Goal: Information Seeking & Learning: Learn about a topic

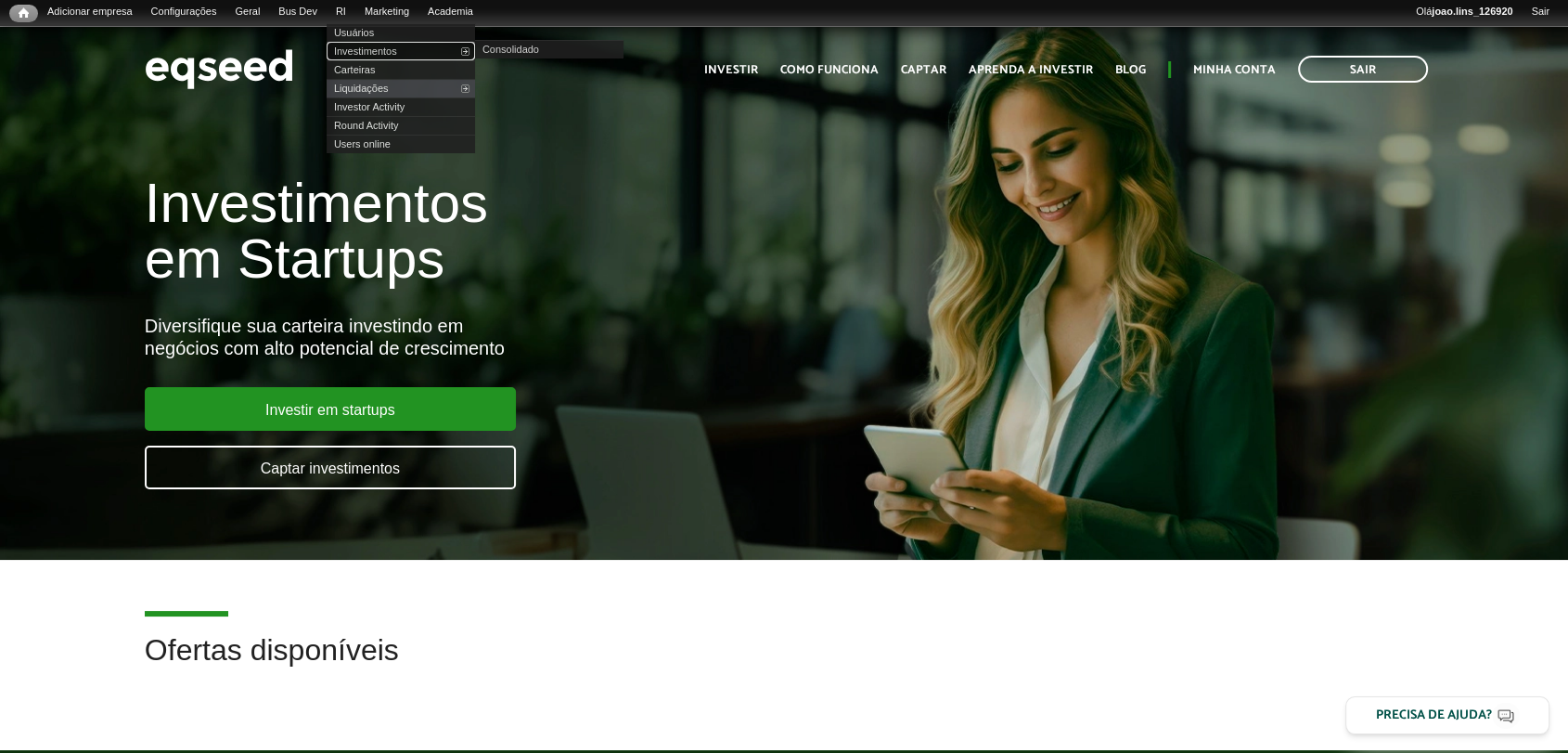
click at [389, 51] on link "Investimentos" at bounding box center [401, 51] width 148 height 19
click at [401, 51] on link "Investimentos" at bounding box center [401, 51] width 148 height 19
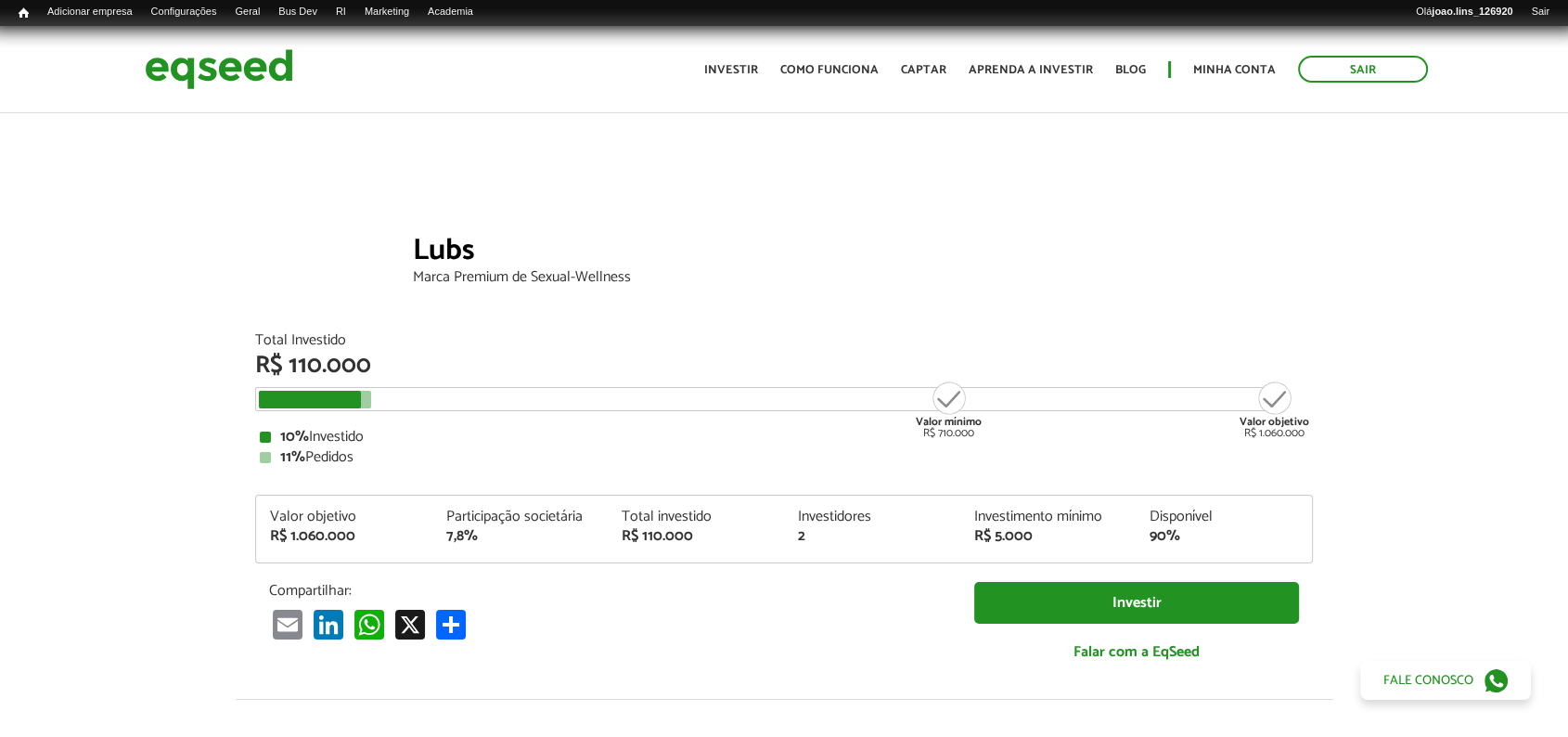
drag, startPoint x: 1422, startPoint y: 264, endPoint x: 1410, endPoint y: 267, distance: 12.4
click at [1420, 263] on div "Lubs Marca Premium de Sexual-Wellness" at bounding box center [784, 221] width 1568 height 223
